Goal: Transaction & Acquisition: Purchase product/service

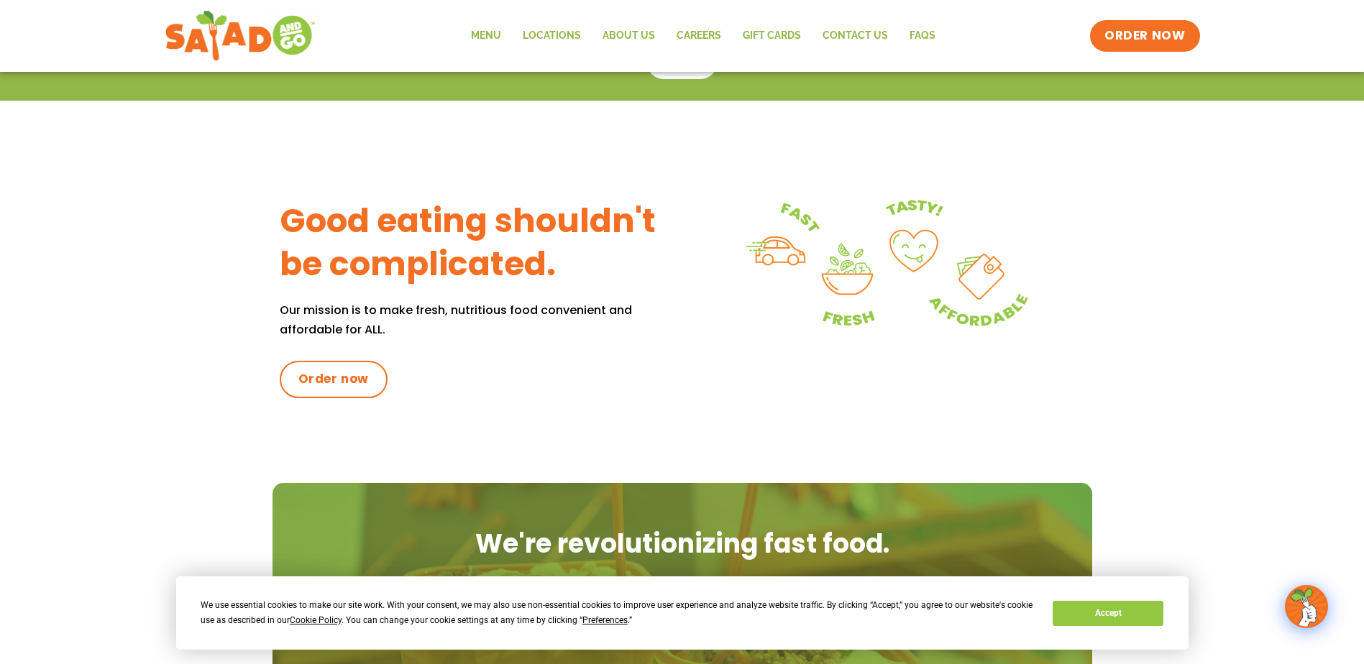
scroll to position [575, 0]
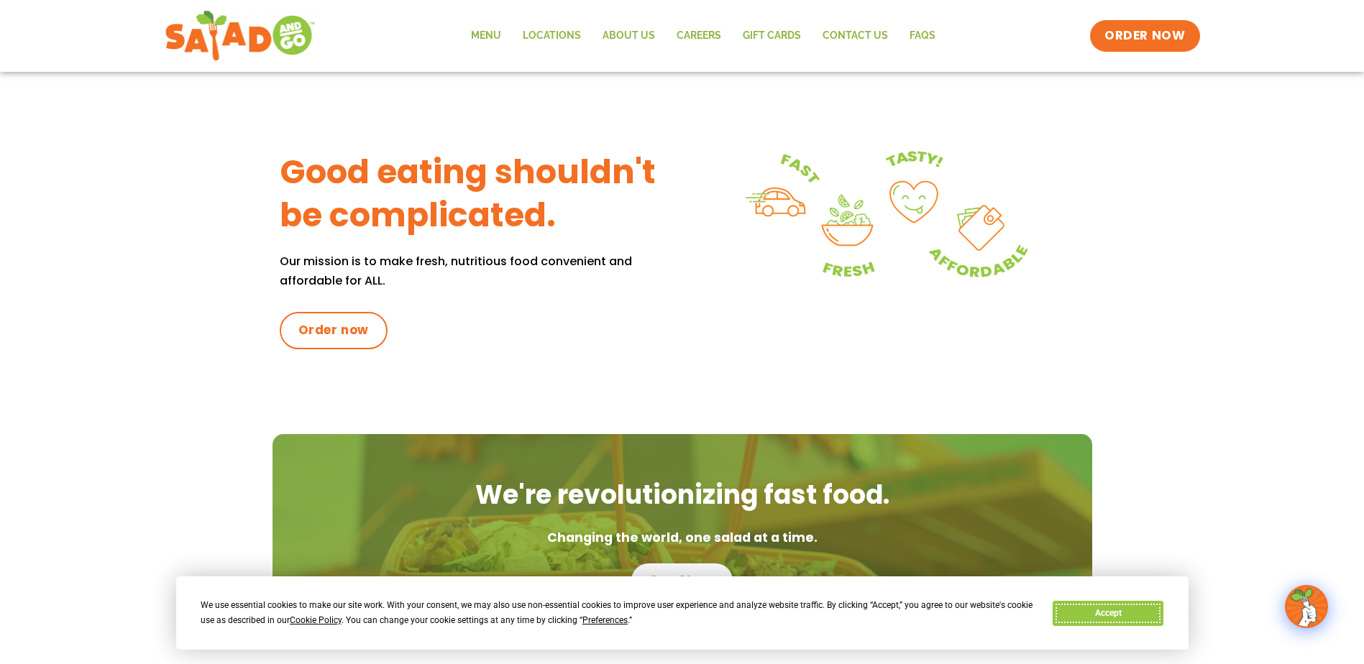
click at [1091, 615] on button "Accept" at bounding box center [1107, 613] width 111 height 25
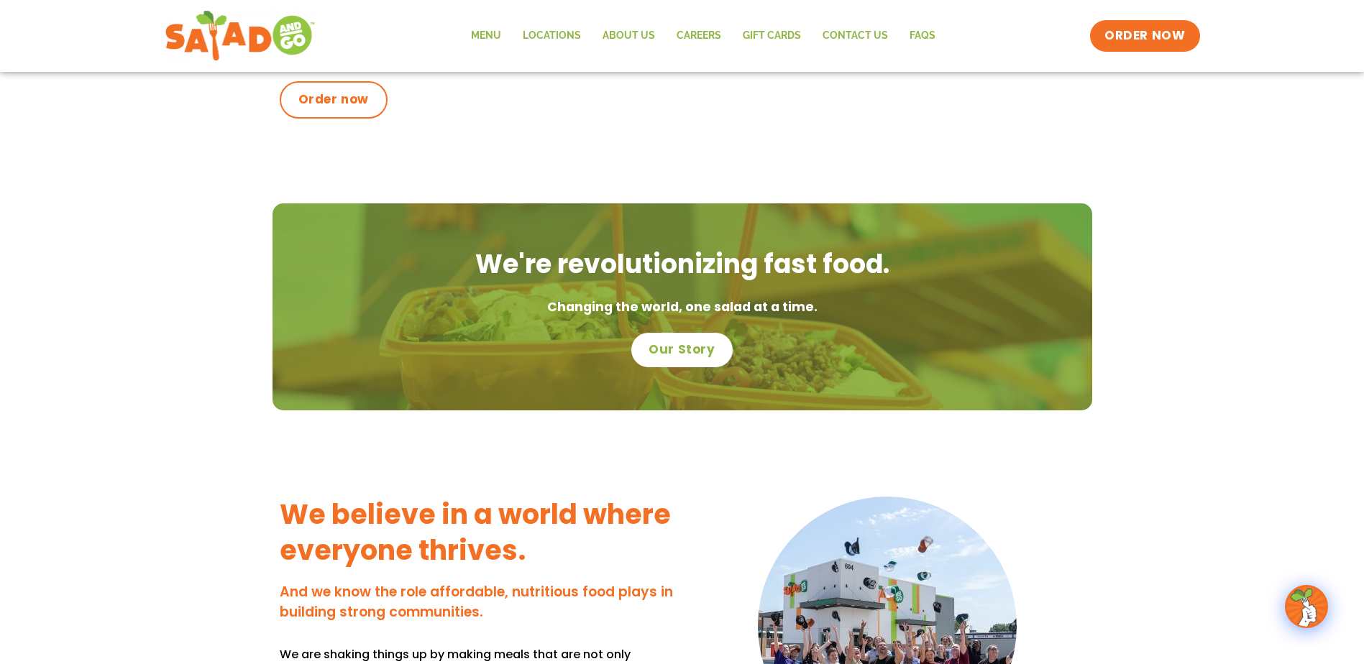
scroll to position [863, 0]
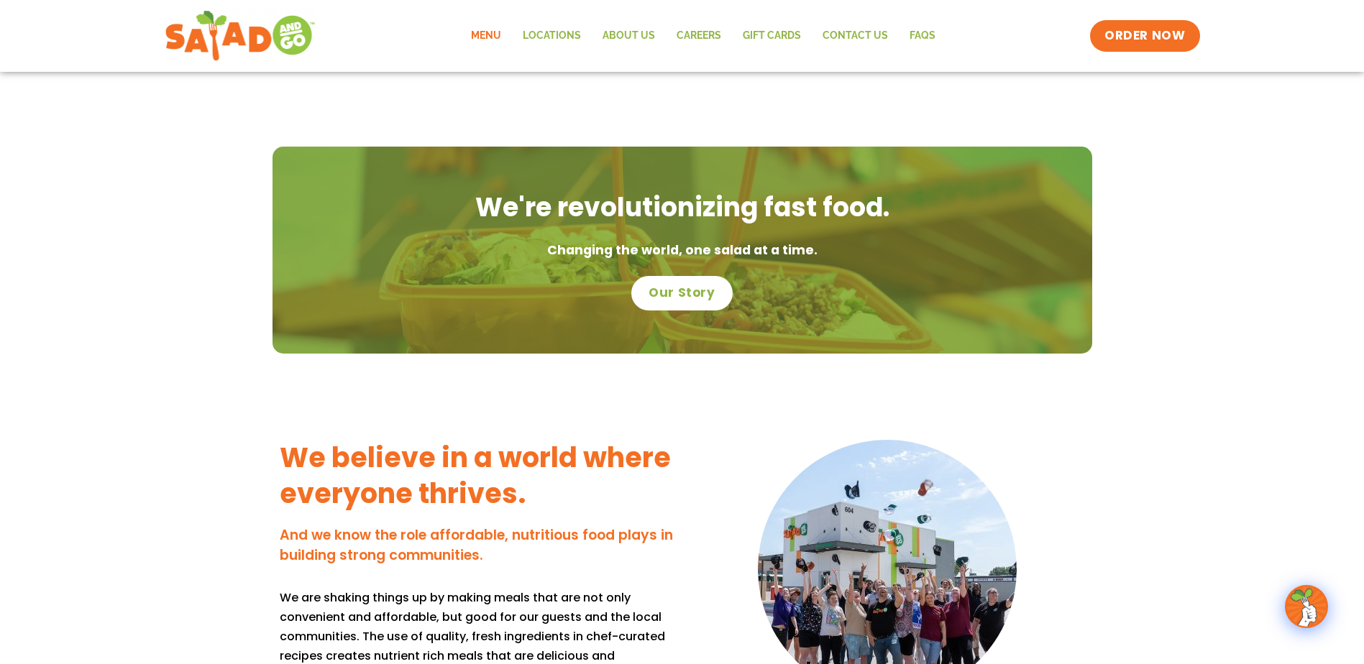
click at [487, 38] on link "Menu" at bounding box center [486, 35] width 52 height 33
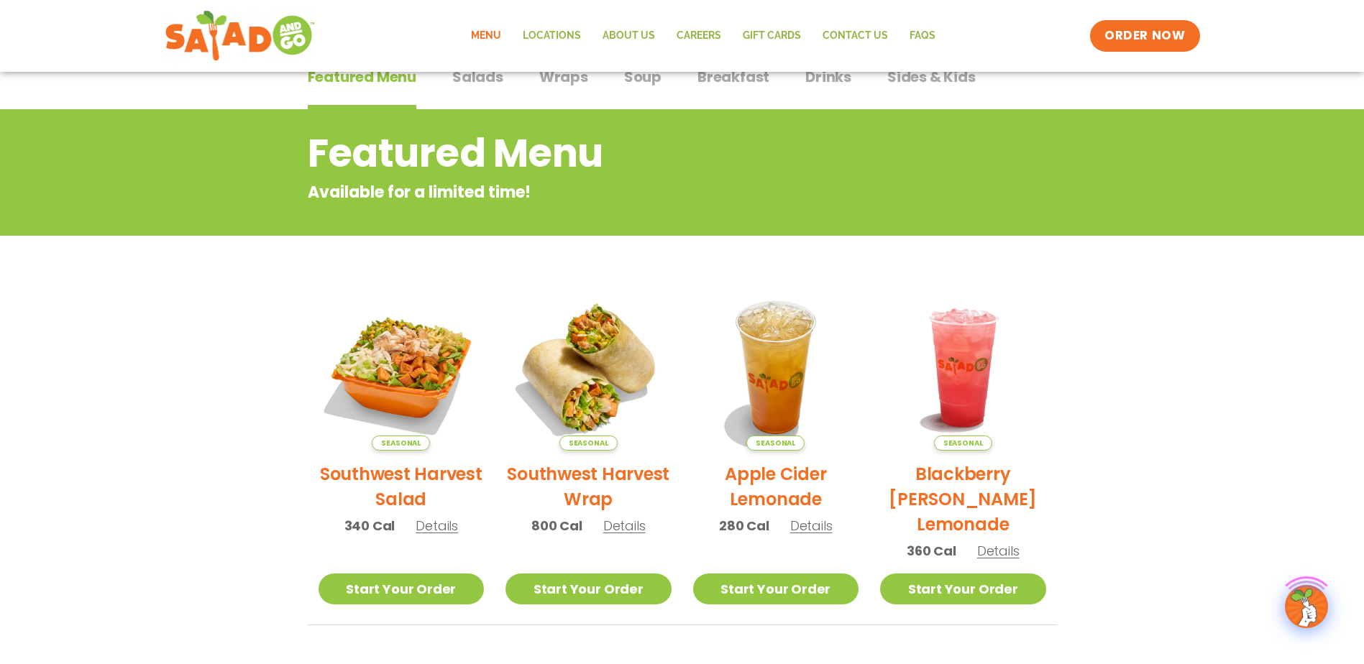
scroll to position [144, 0]
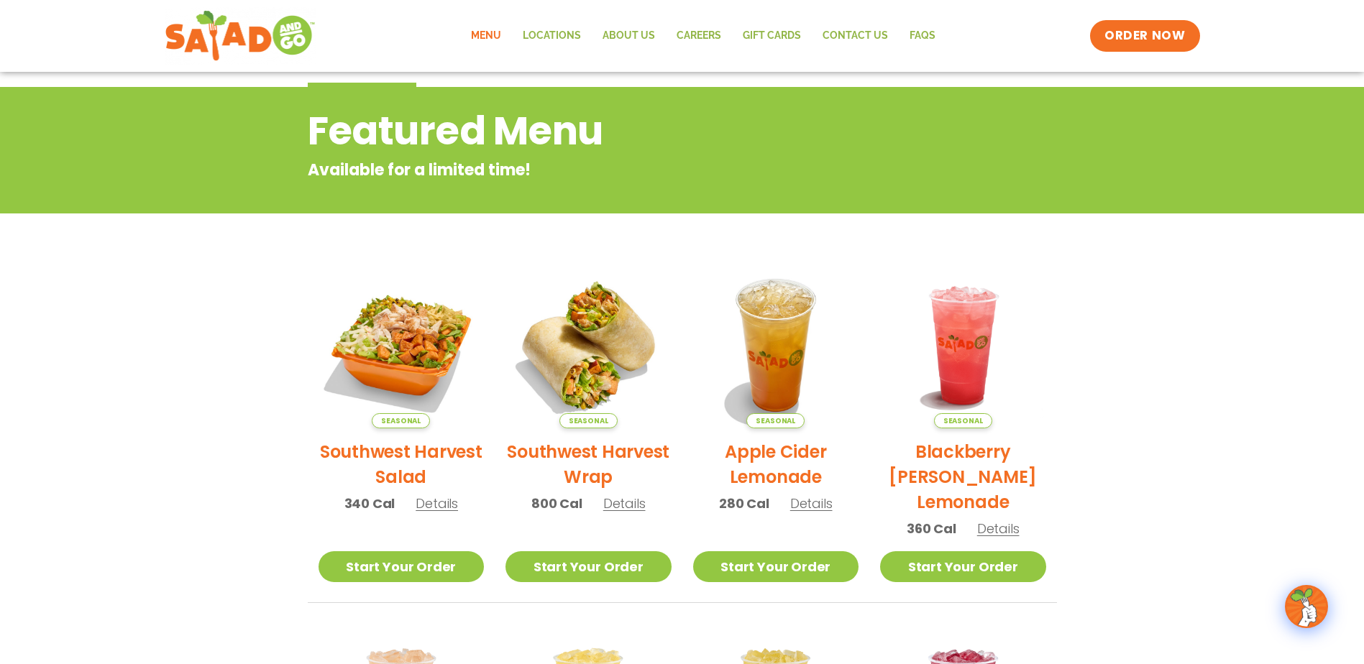
click at [467, 457] on h2 "Southwest Harvest Salad" at bounding box center [401, 464] width 166 height 50
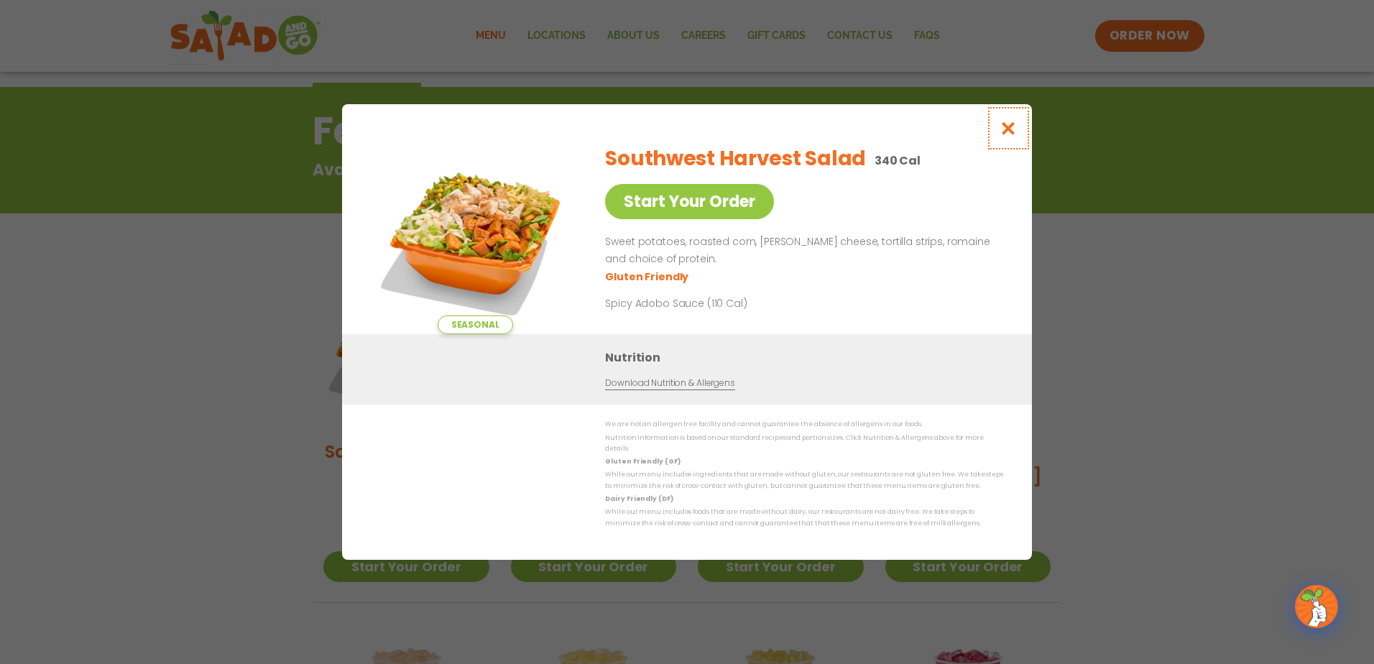
click at [1009, 135] on icon "Close modal" at bounding box center [1009, 128] width 18 height 15
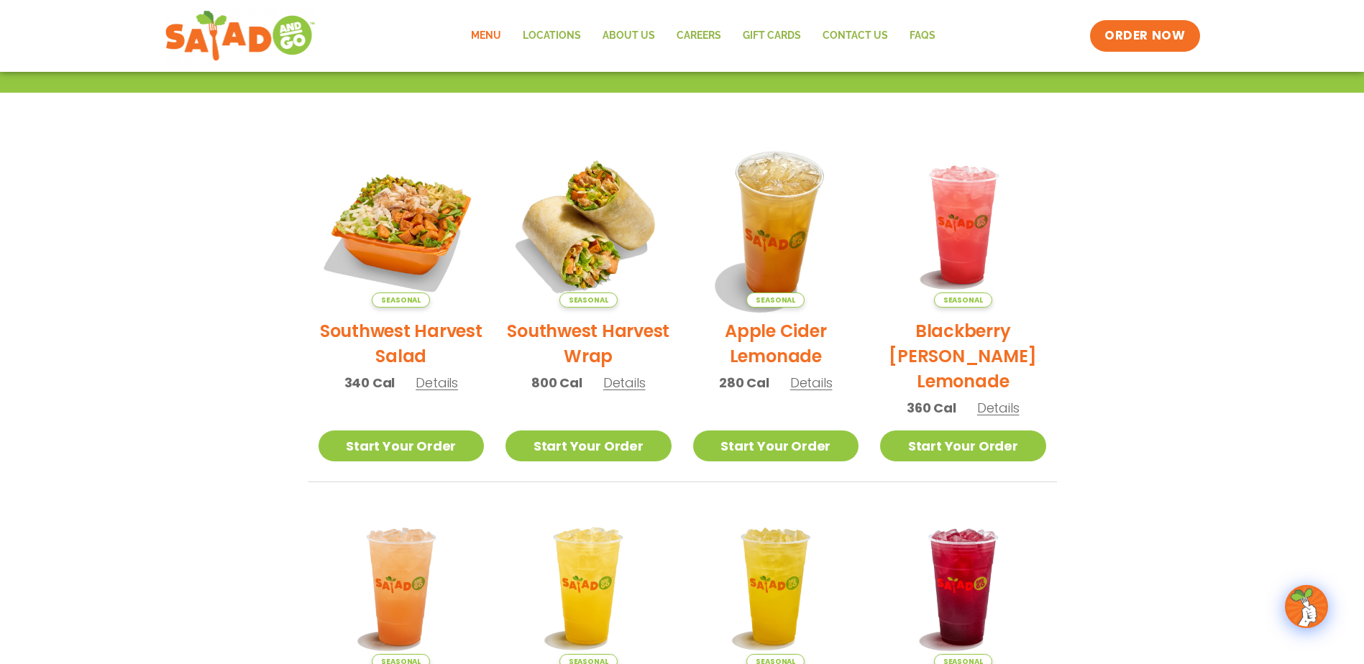
scroll to position [258, 0]
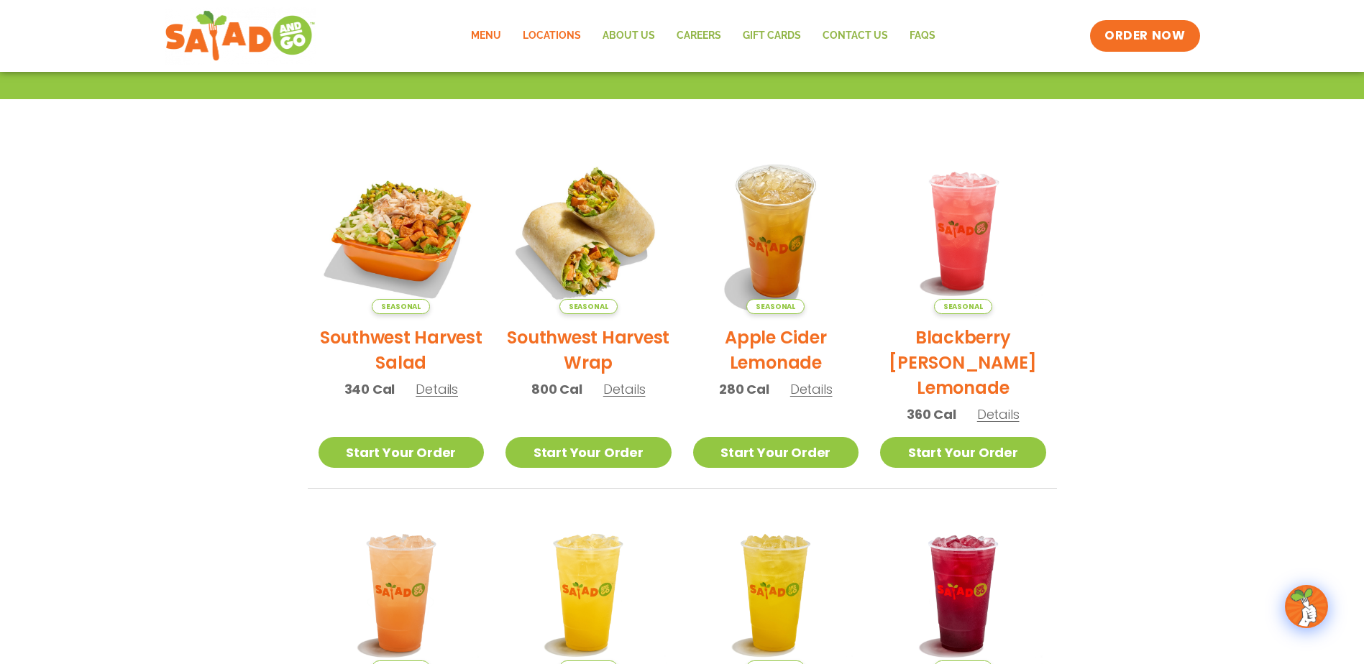
click at [551, 24] on link "Locations" at bounding box center [552, 35] width 80 height 33
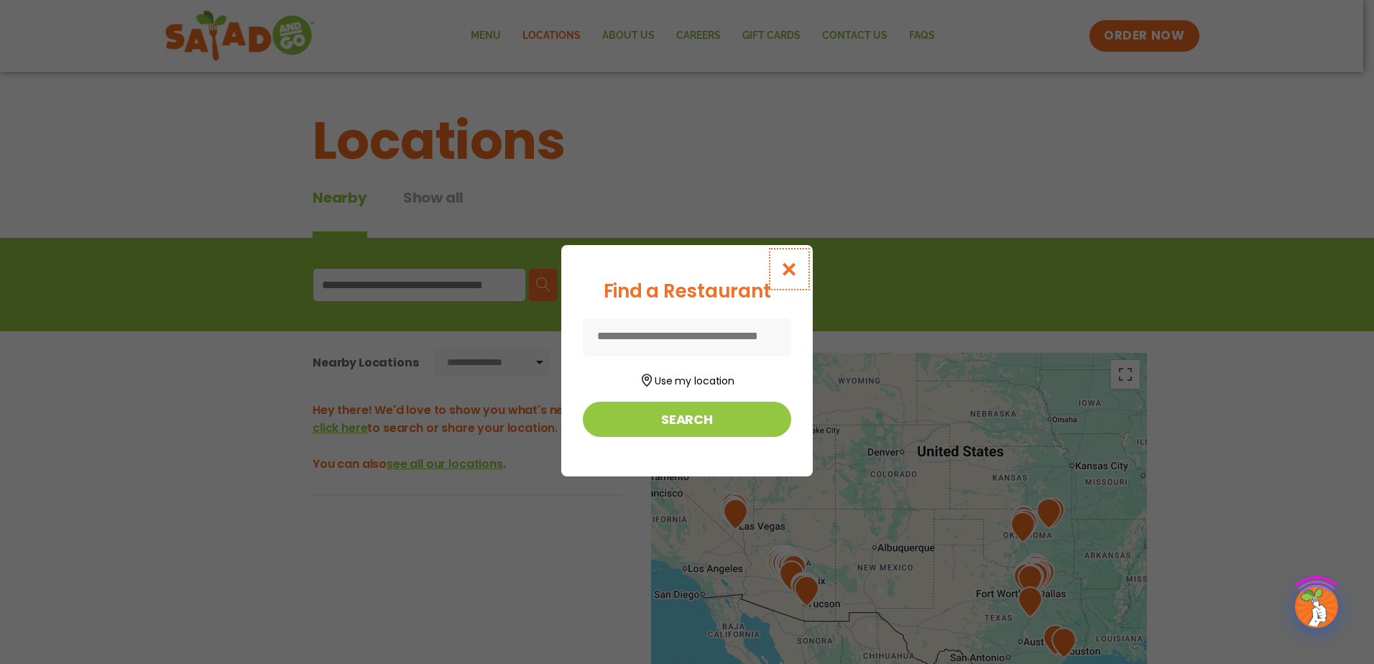
click at [804, 267] on button "Close modal" at bounding box center [789, 269] width 47 height 48
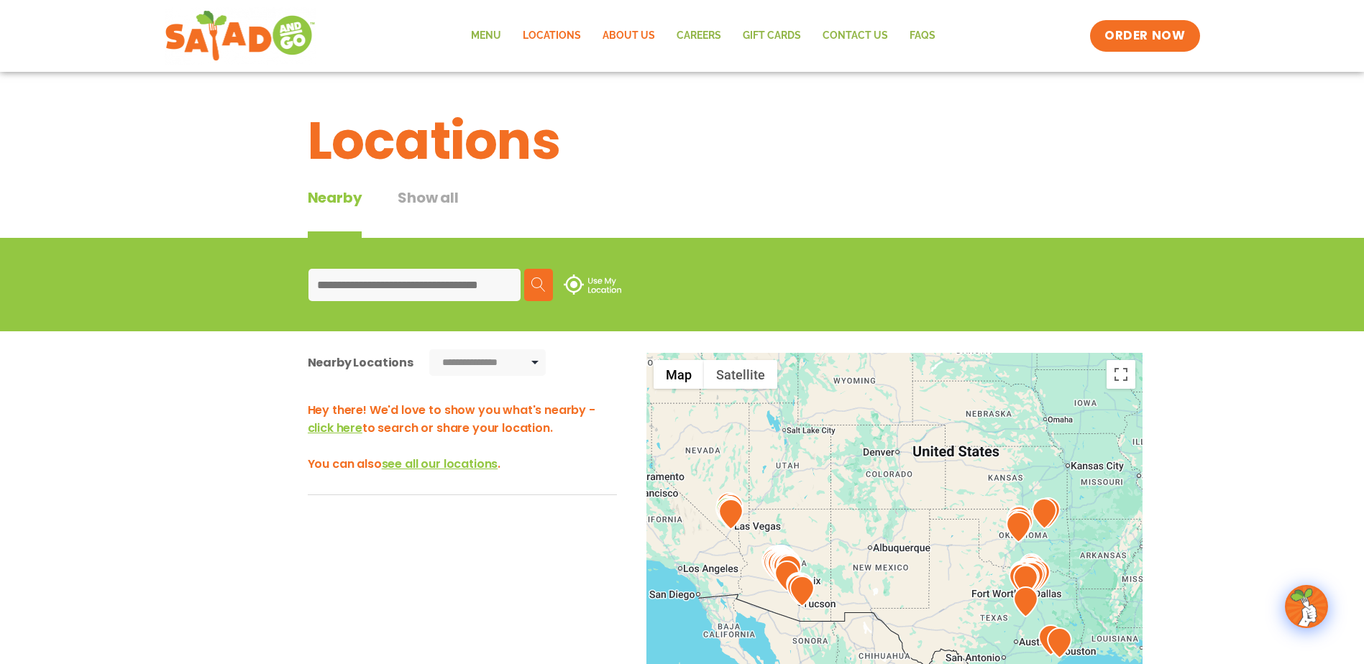
click at [604, 45] on link "About Us" at bounding box center [629, 35] width 74 height 33
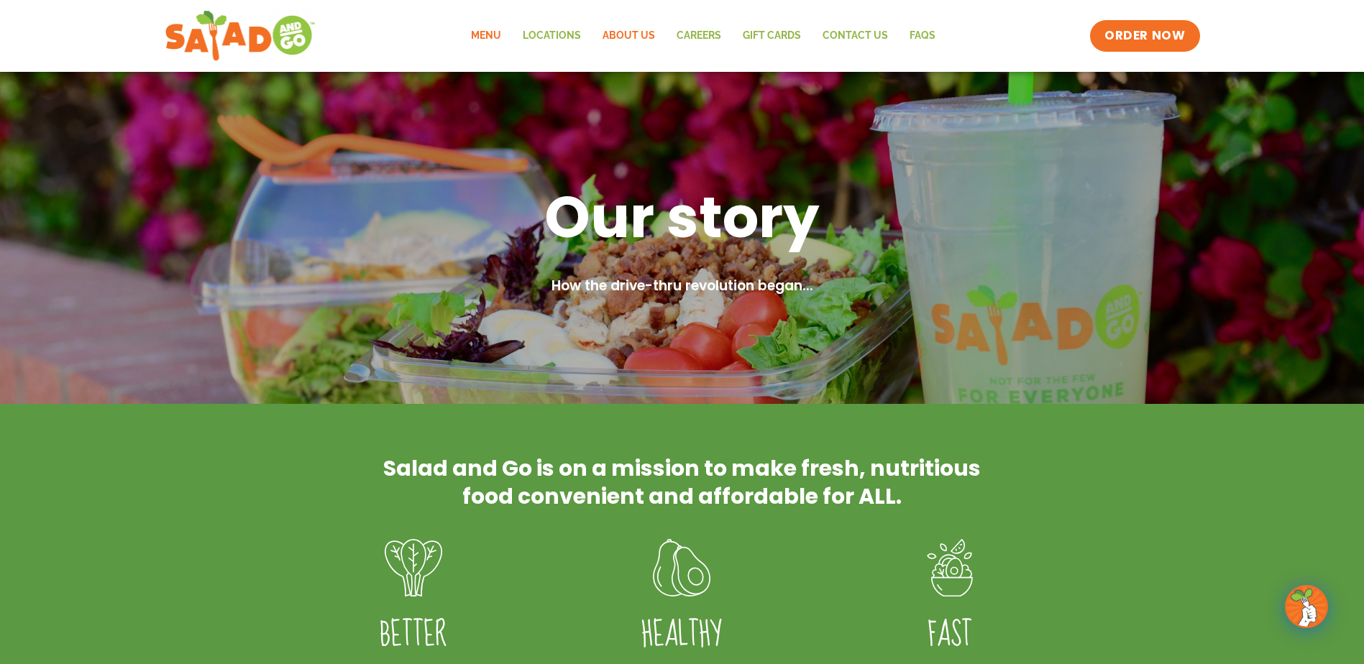
click at [463, 47] on link "Menu" at bounding box center [486, 35] width 52 height 33
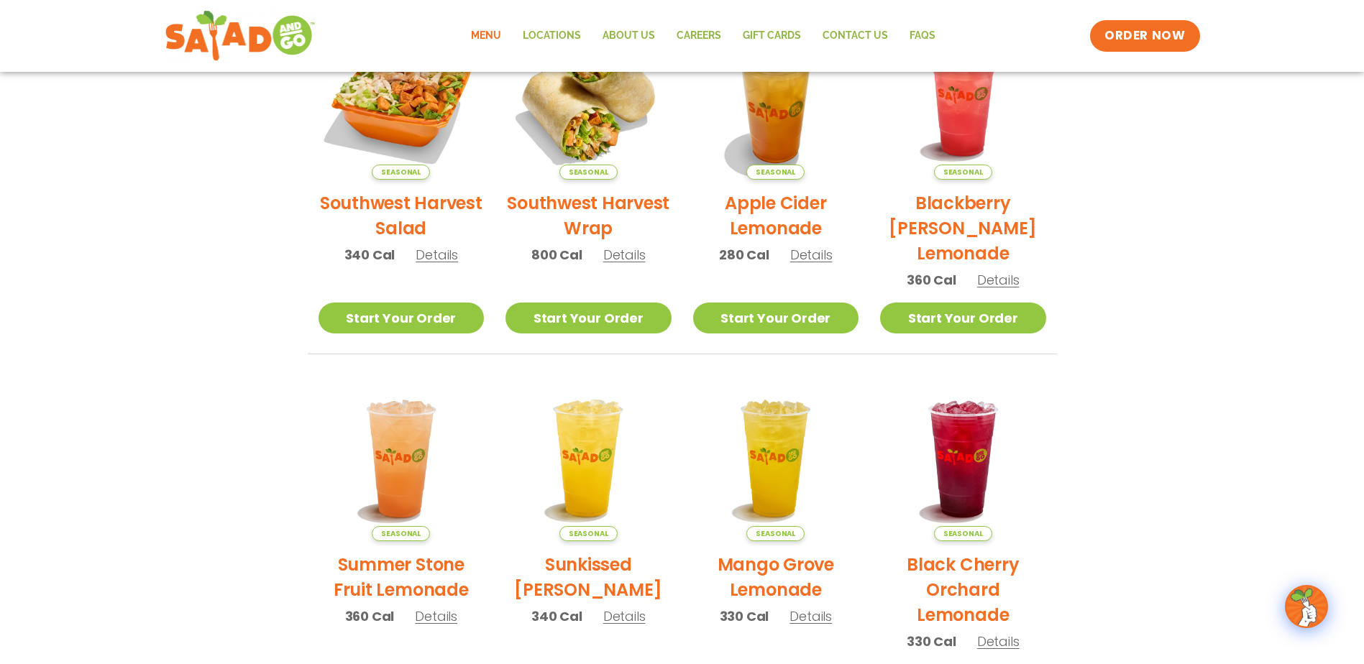
scroll to position [719, 0]
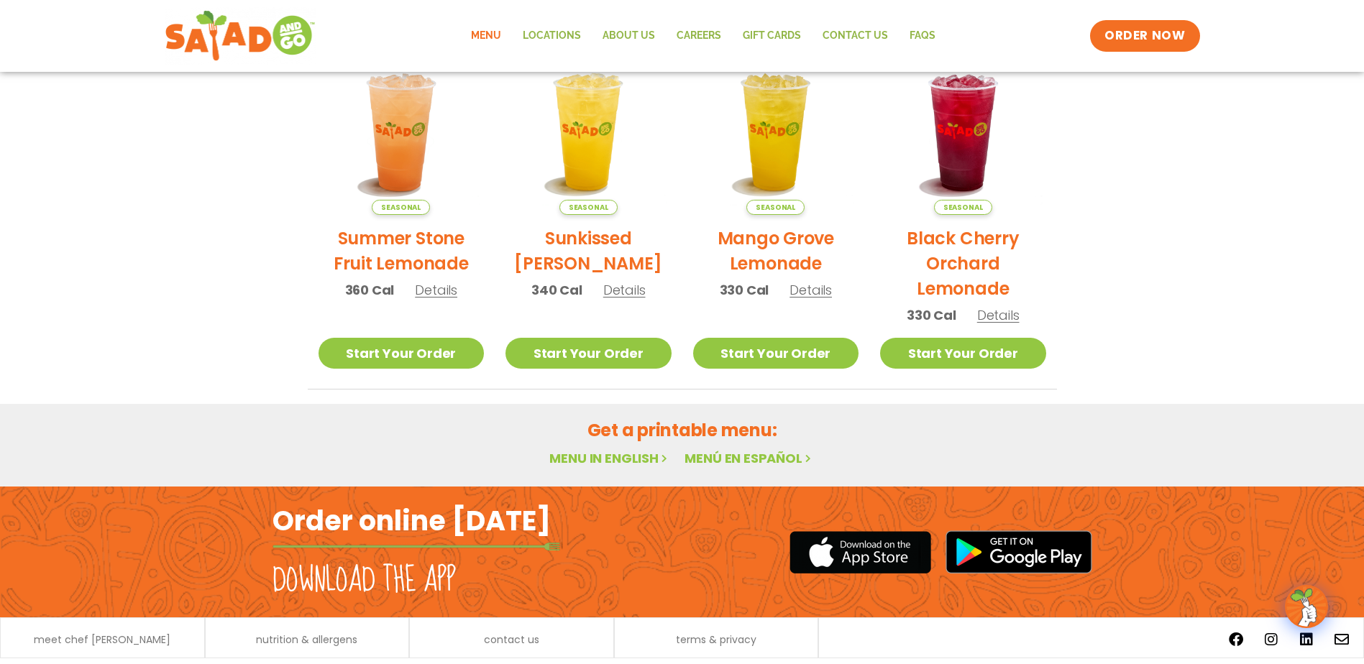
click at [524, 375] on li "Seasonal Sunkissed Yuzu Lemonade 340 Cal Details Start Your Order Seasonal Star…" at bounding box center [589, 220] width 188 height 341
click at [522, 359] on link "Start Your Order" at bounding box center [588, 353] width 166 height 31
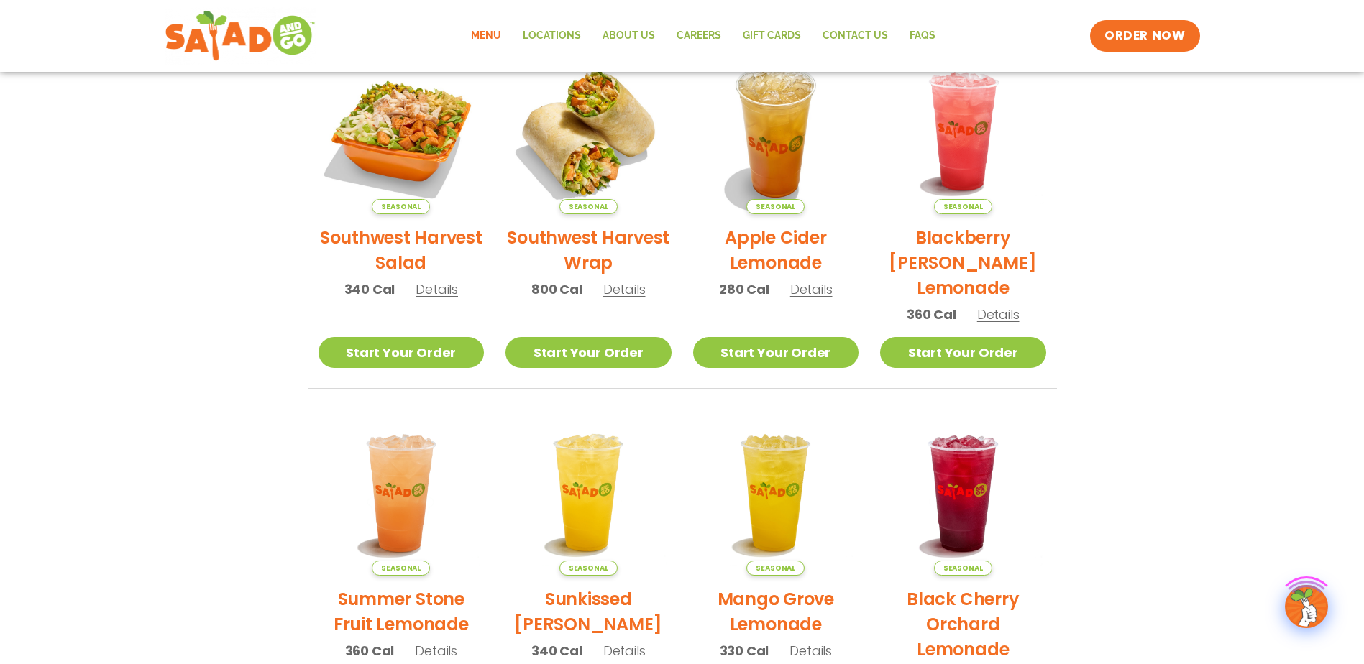
scroll to position [359, 0]
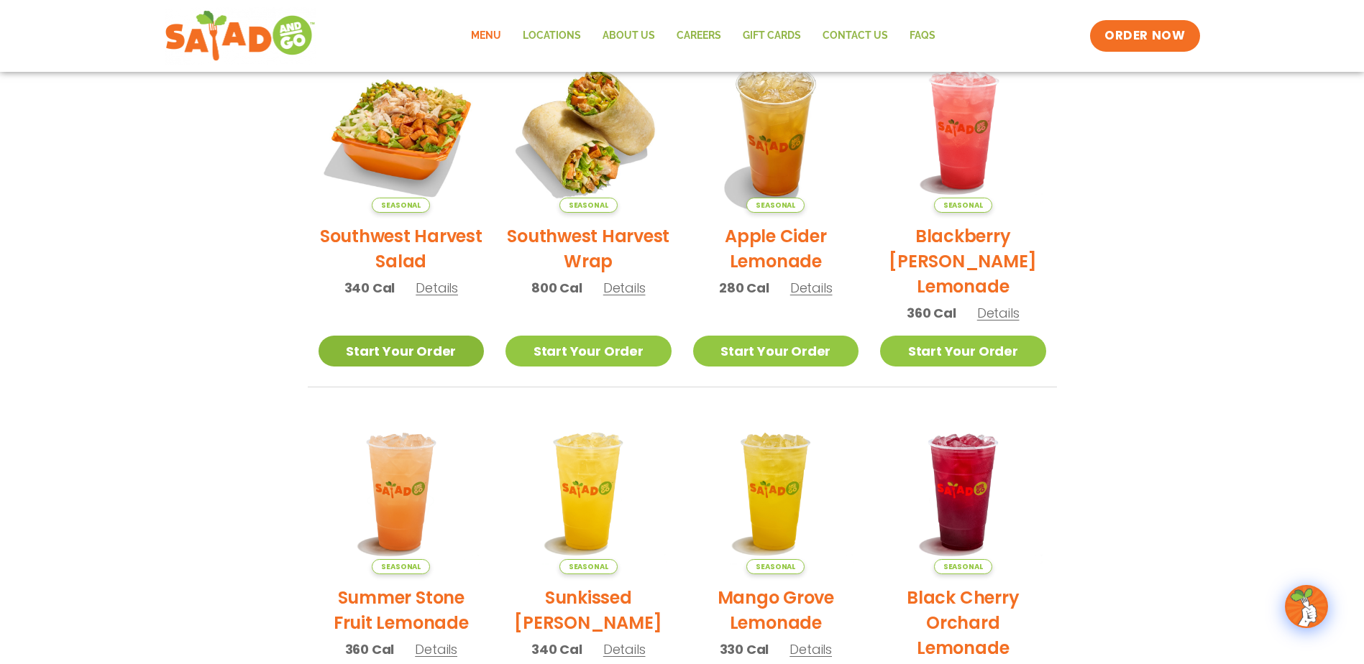
click at [397, 357] on link "Start Your Order" at bounding box center [401, 351] width 166 height 31
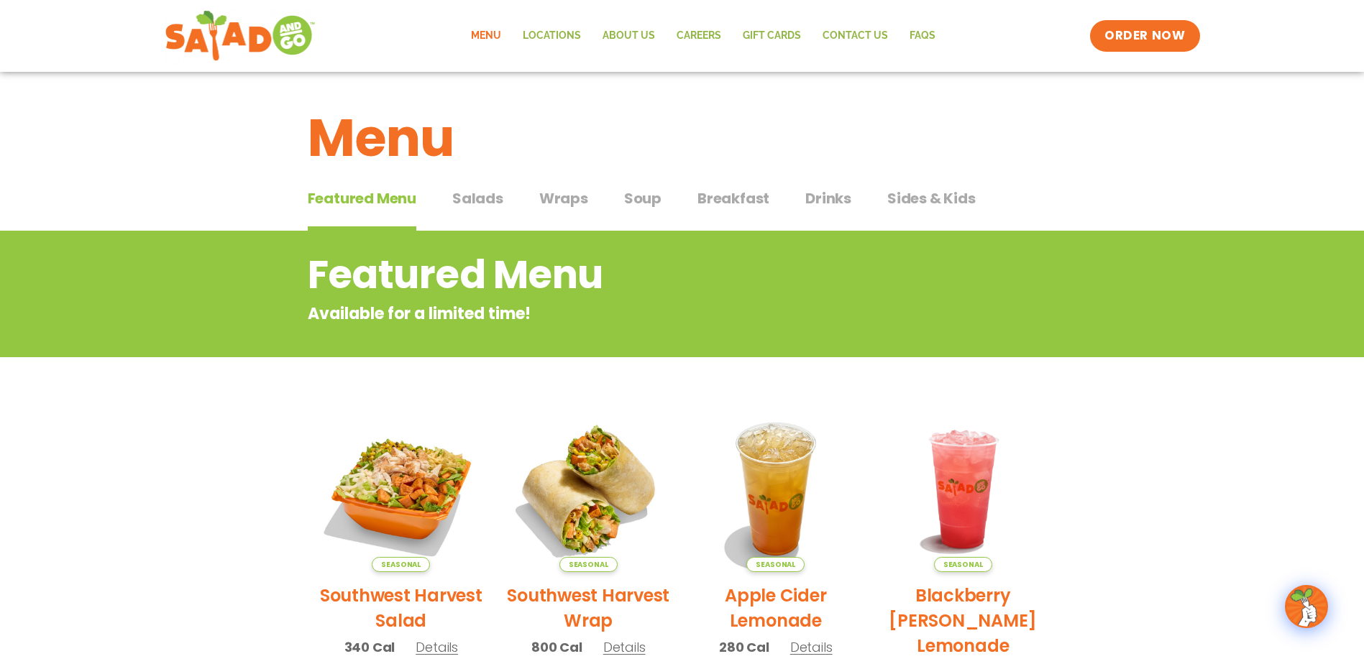
click at [1305, 610] on img at bounding box center [1306, 607] width 40 height 40
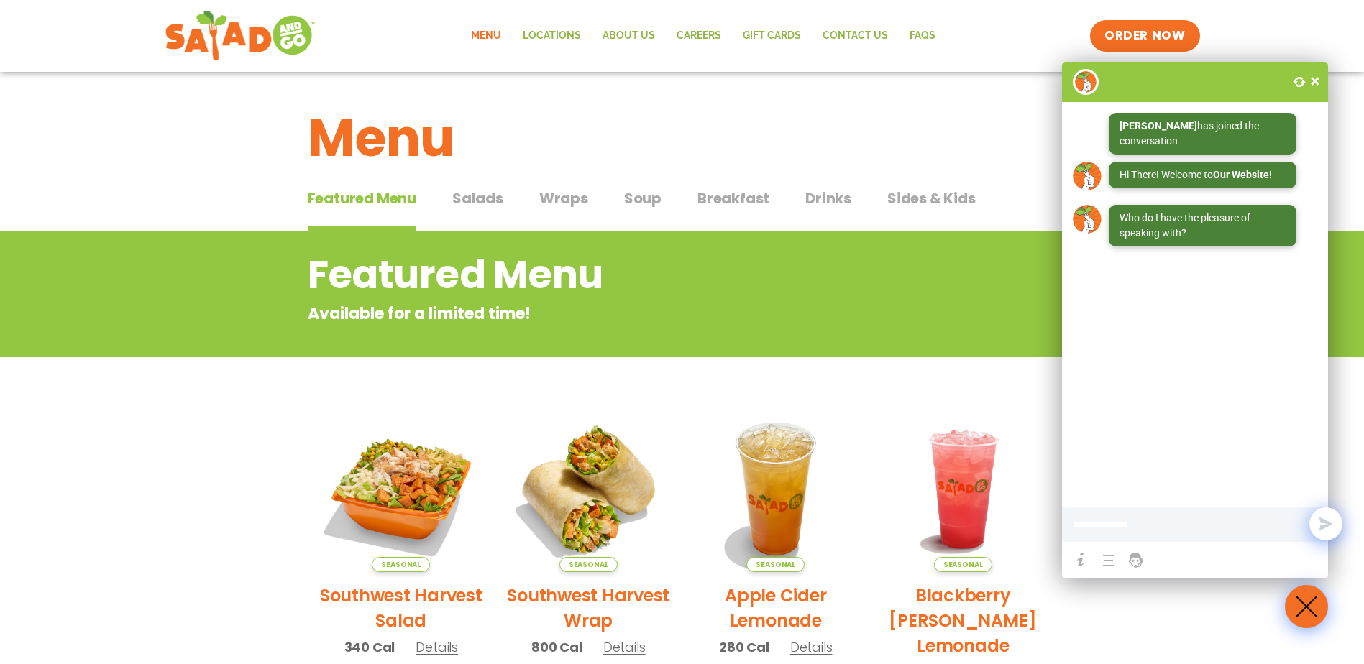
click at [1312, 78] on span at bounding box center [1315, 81] width 14 height 14
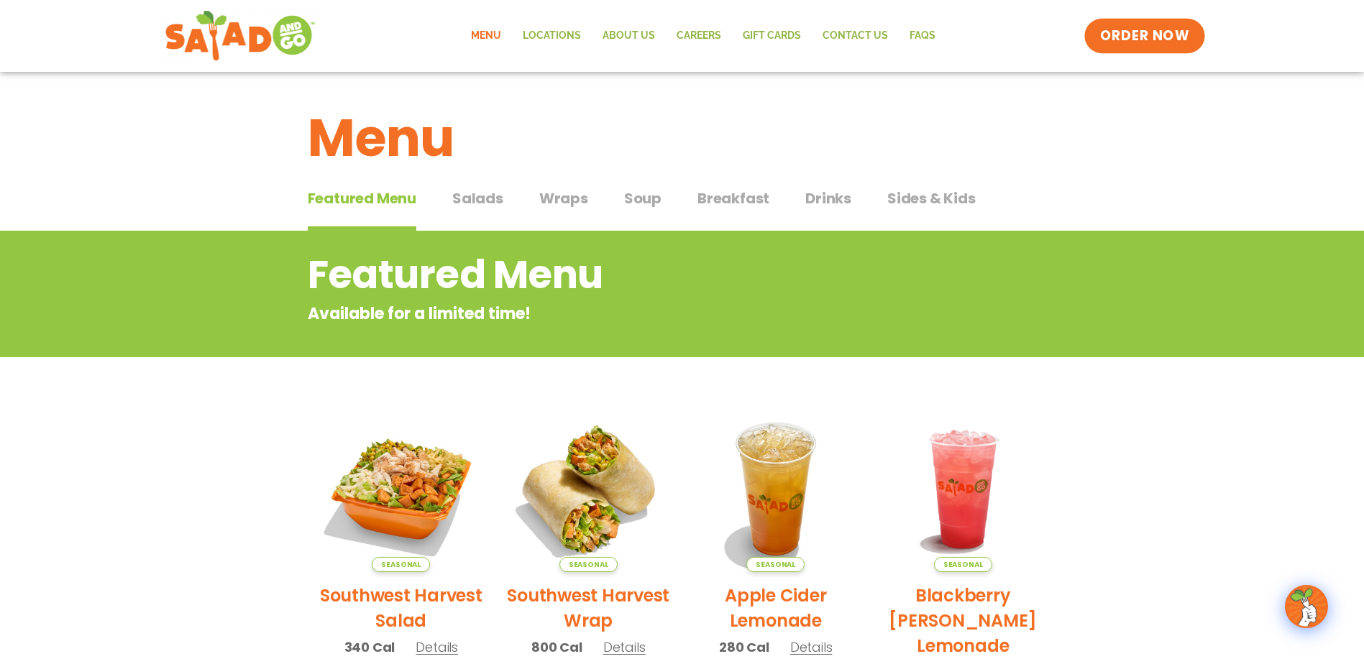
click at [1147, 29] on span "ORDER NOW" at bounding box center [1144, 36] width 89 height 19
